Goal: Task Accomplishment & Management: Manage account settings

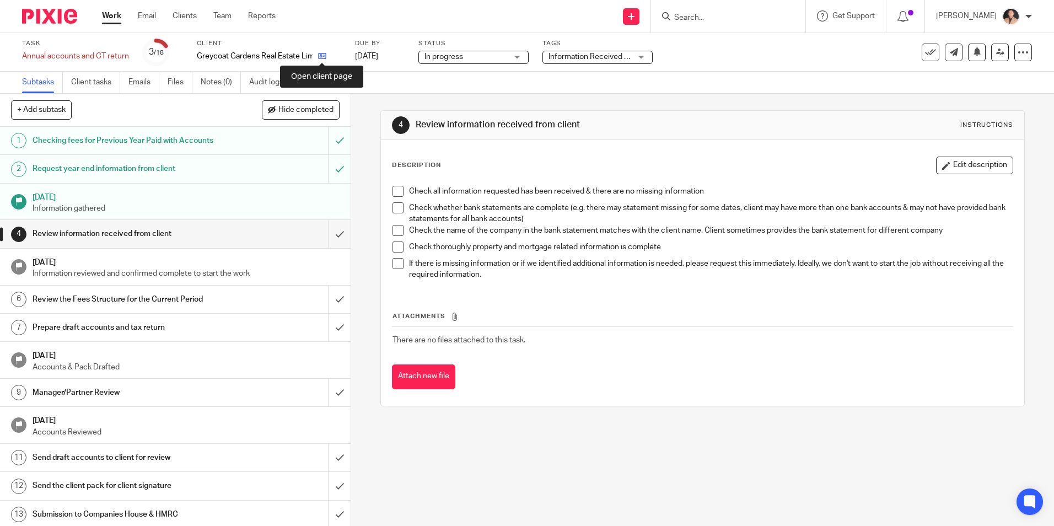
click at [319, 58] on icon at bounding box center [322, 56] width 8 height 8
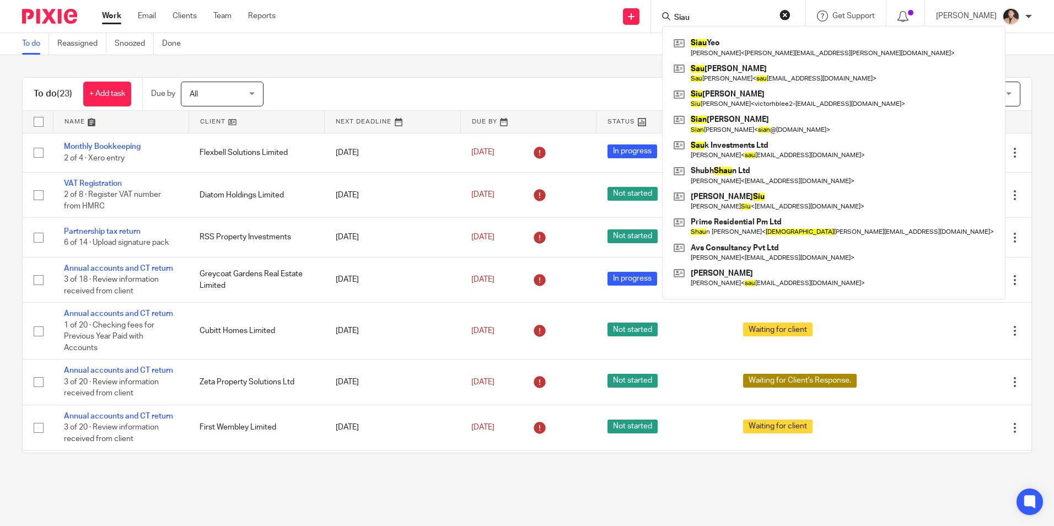
click at [423, 78] on div "To do (23) + Add task Due by All All Today Tomorrow This week Next week This mo…" at bounding box center [527, 94] width 1009 height 33
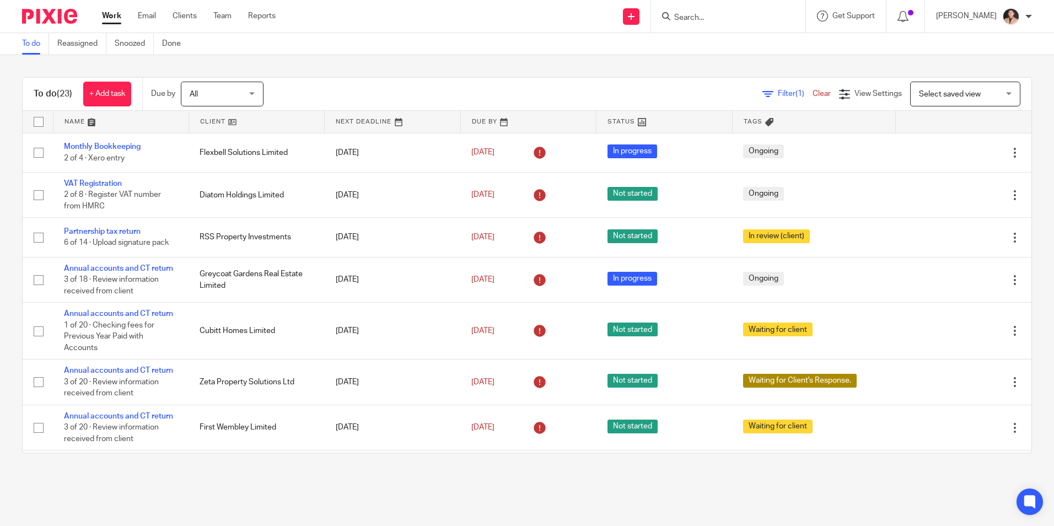
click at [104, 19] on link "Work" at bounding box center [111, 15] width 19 height 11
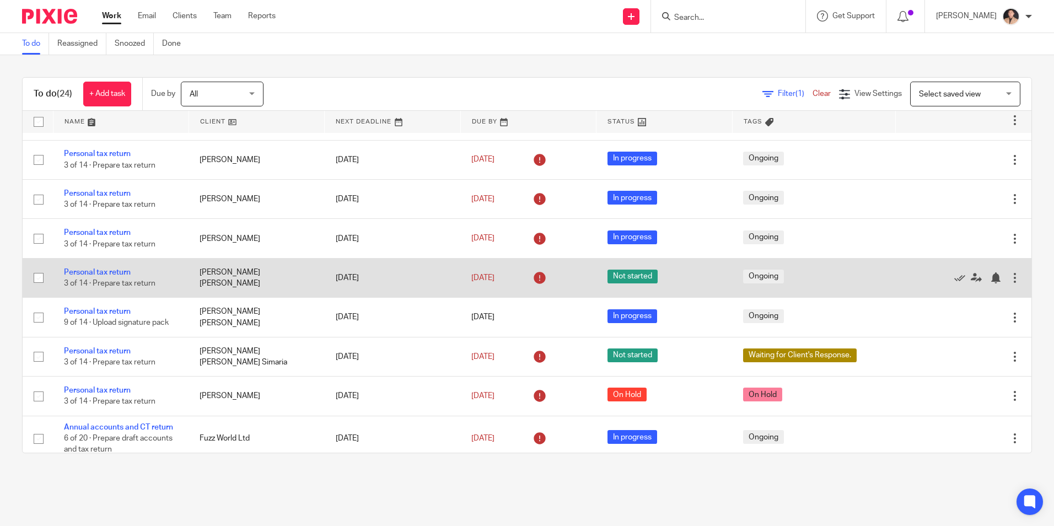
scroll to position [684, 0]
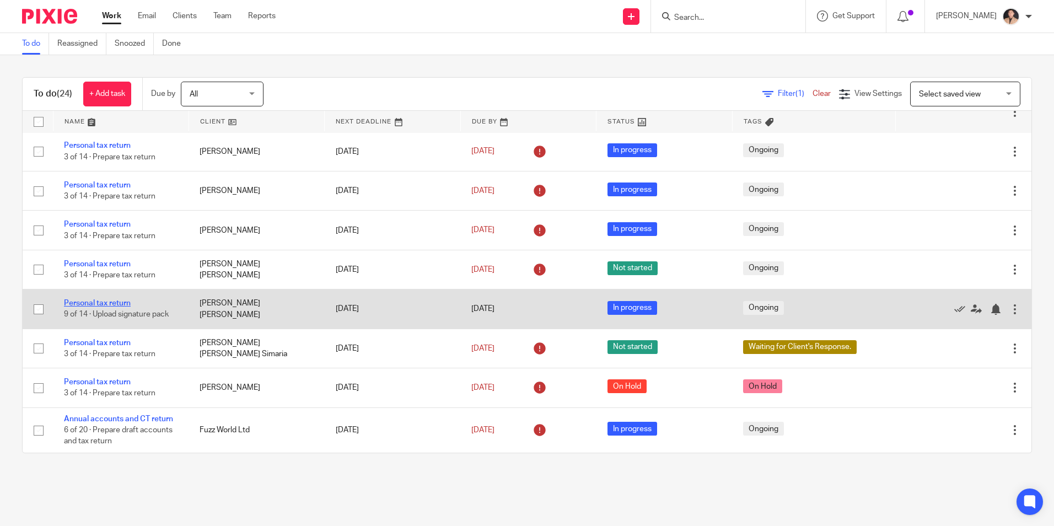
click at [120, 301] on link "Personal tax return" at bounding box center [97, 303] width 67 height 8
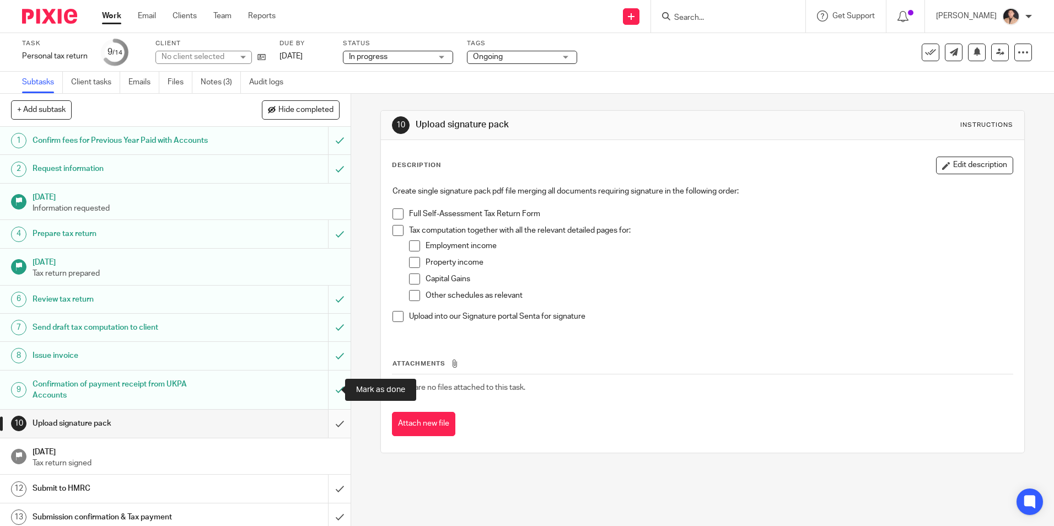
scroll to position [34, 0]
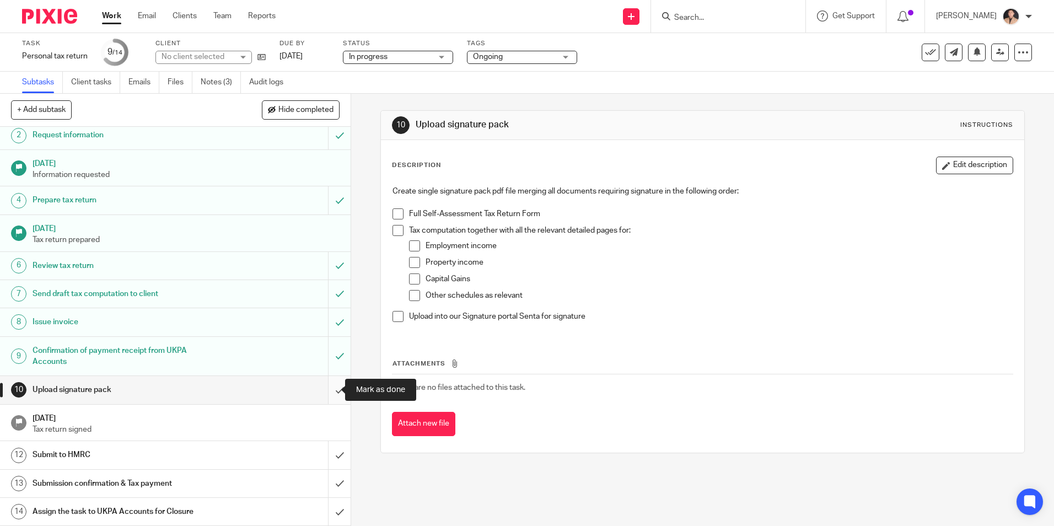
click at [327, 385] on input "submit" at bounding box center [175, 390] width 351 height 28
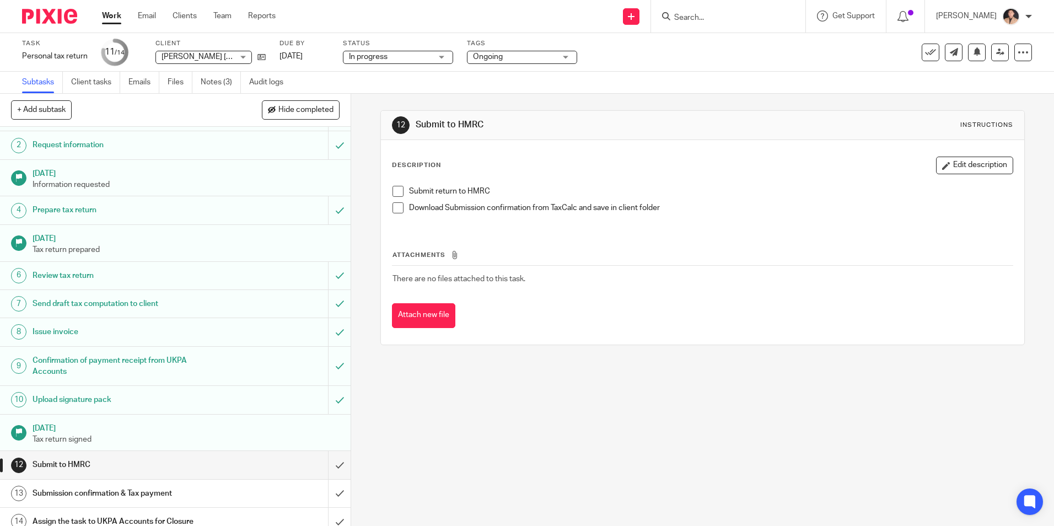
scroll to position [34, 0]
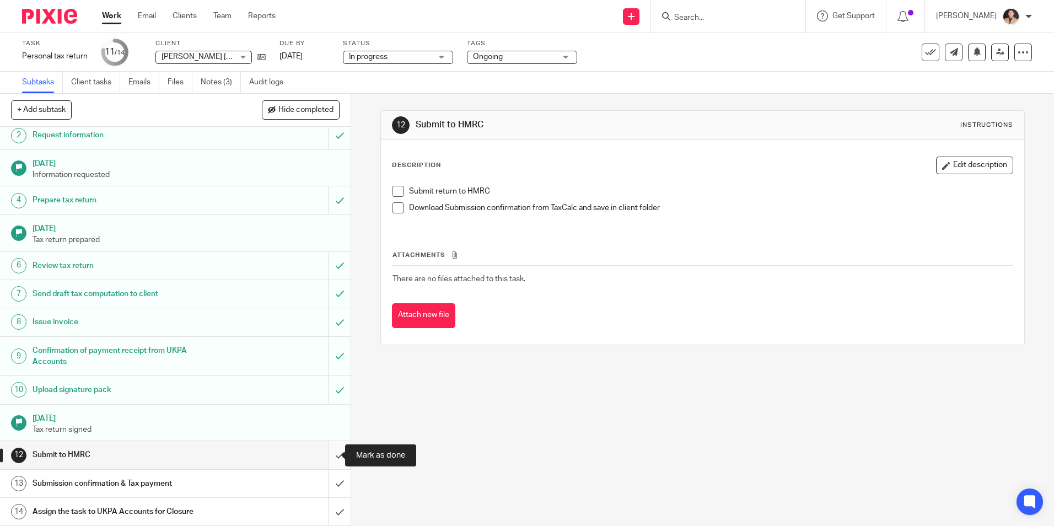
click at [333, 455] on input "submit" at bounding box center [175, 455] width 351 height 28
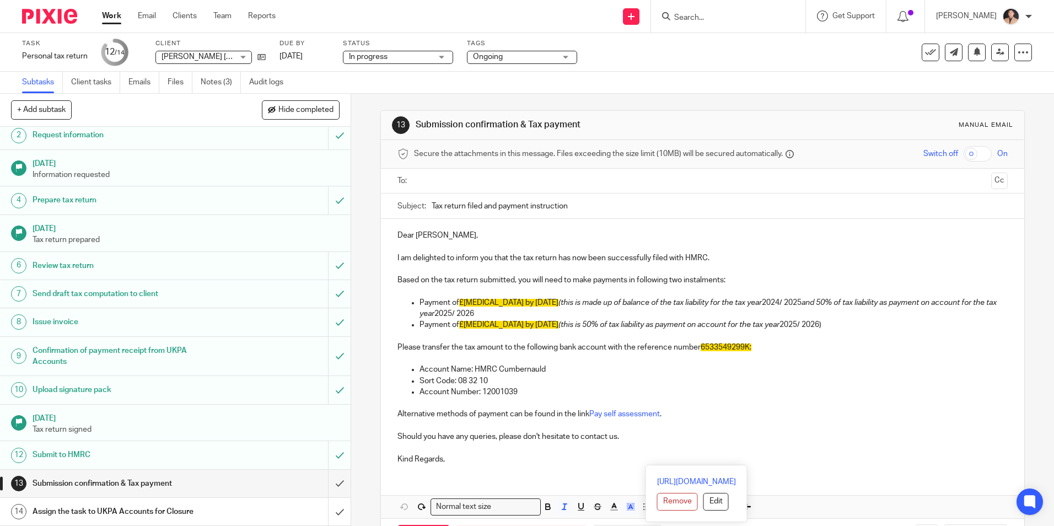
click at [691, 380] on p "Sort Code: 08 32 10" at bounding box center [712, 380] width 587 height 11
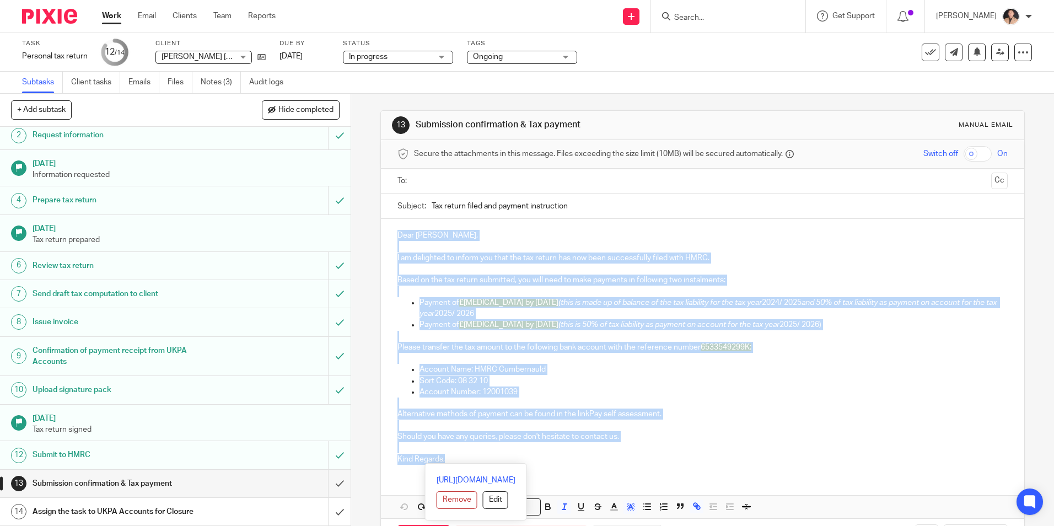
drag, startPoint x: 466, startPoint y: 459, endPoint x: 384, endPoint y: 236, distance: 237.1
click at [384, 236] on div "Dear Daniel Florian Walter, I am delighted to inform you that the tax return ha…" at bounding box center [702, 346] width 643 height 254
copy div "Dear Daniel Florian Walter, I am delighted to inform you that the tax return ha…"
click at [740, 405] on p at bounding box center [702, 402] width 610 height 11
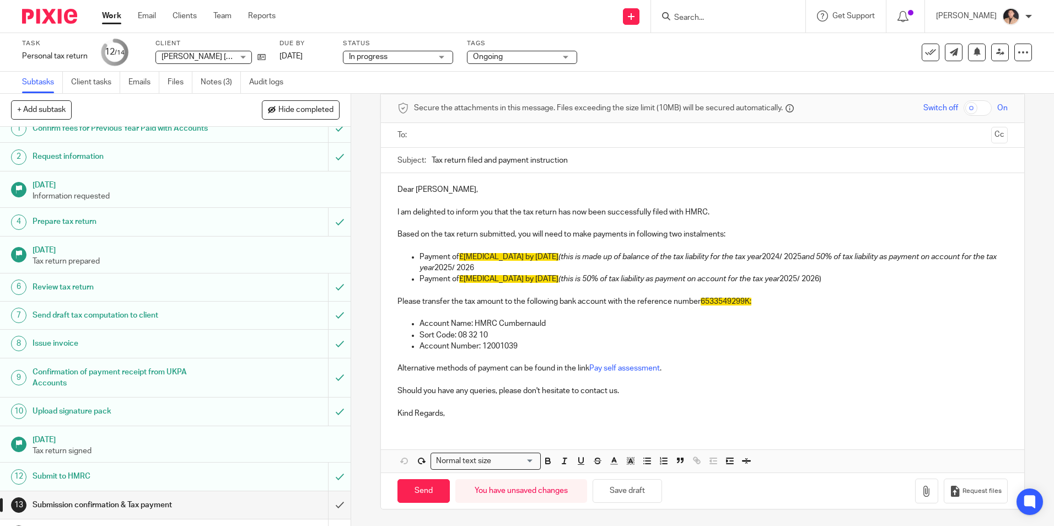
scroll to position [34, 0]
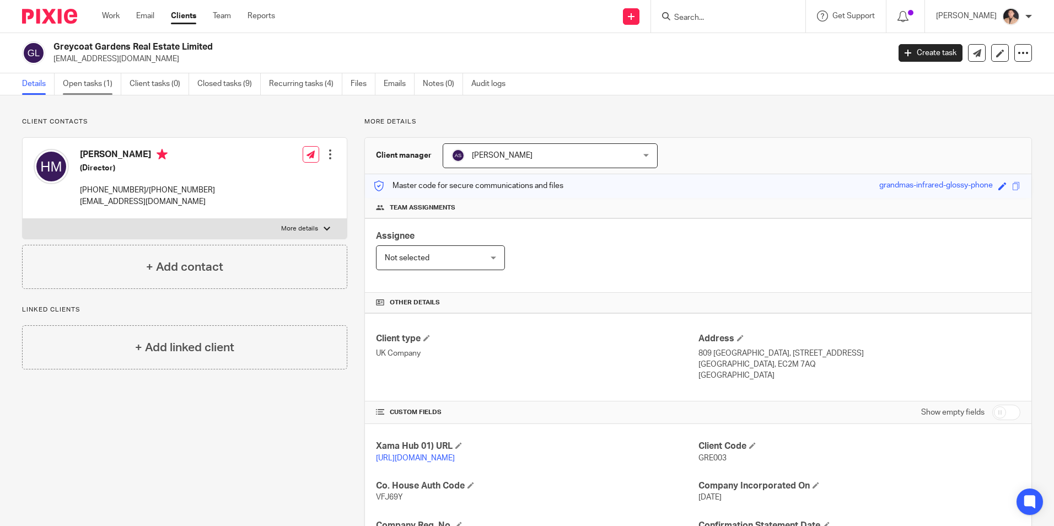
click at [90, 82] on link "Open tasks (1)" at bounding box center [92, 83] width 58 height 21
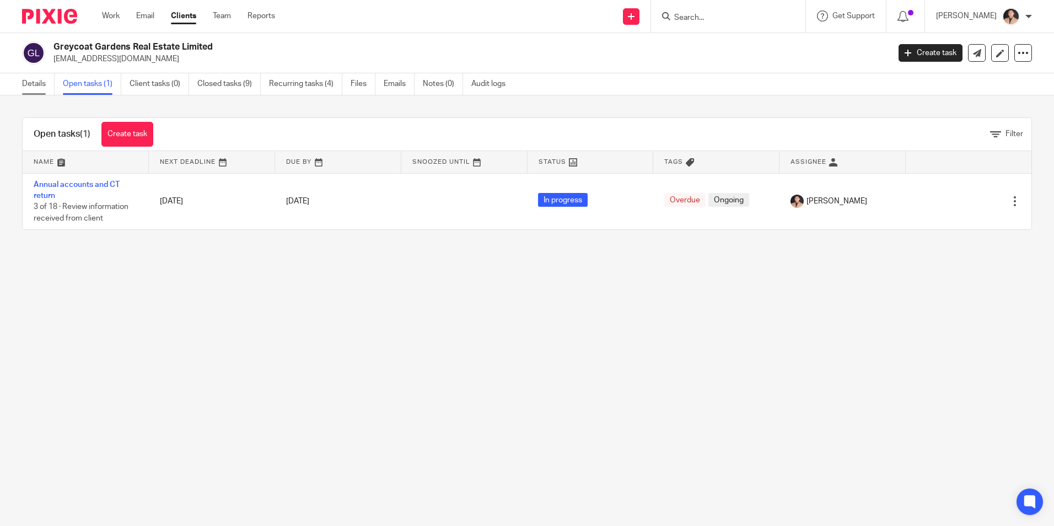
click at [30, 81] on link "Details" at bounding box center [38, 83] width 33 height 21
